Goal: Task Accomplishment & Management: Manage account settings

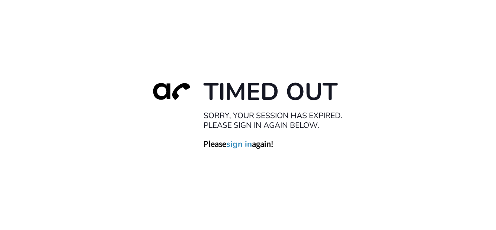
click at [242, 144] on link "sign in" at bounding box center [239, 144] width 26 height 10
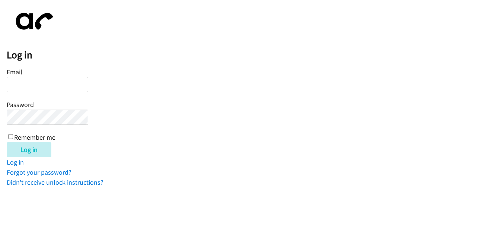
type input "lharris@lendingpoint.com"
drag, startPoint x: 10, startPoint y: 136, endPoint x: 16, endPoint y: 141, distance: 7.1
click at [11, 137] on input "Remember me" at bounding box center [10, 136] width 5 height 5
checkbox input "true"
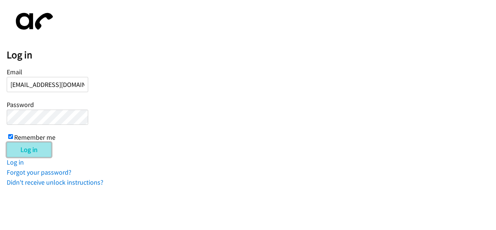
click at [28, 150] on input "Log in" at bounding box center [29, 149] width 45 height 15
